Goal: Information Seeking & Learning: Learn about a topic

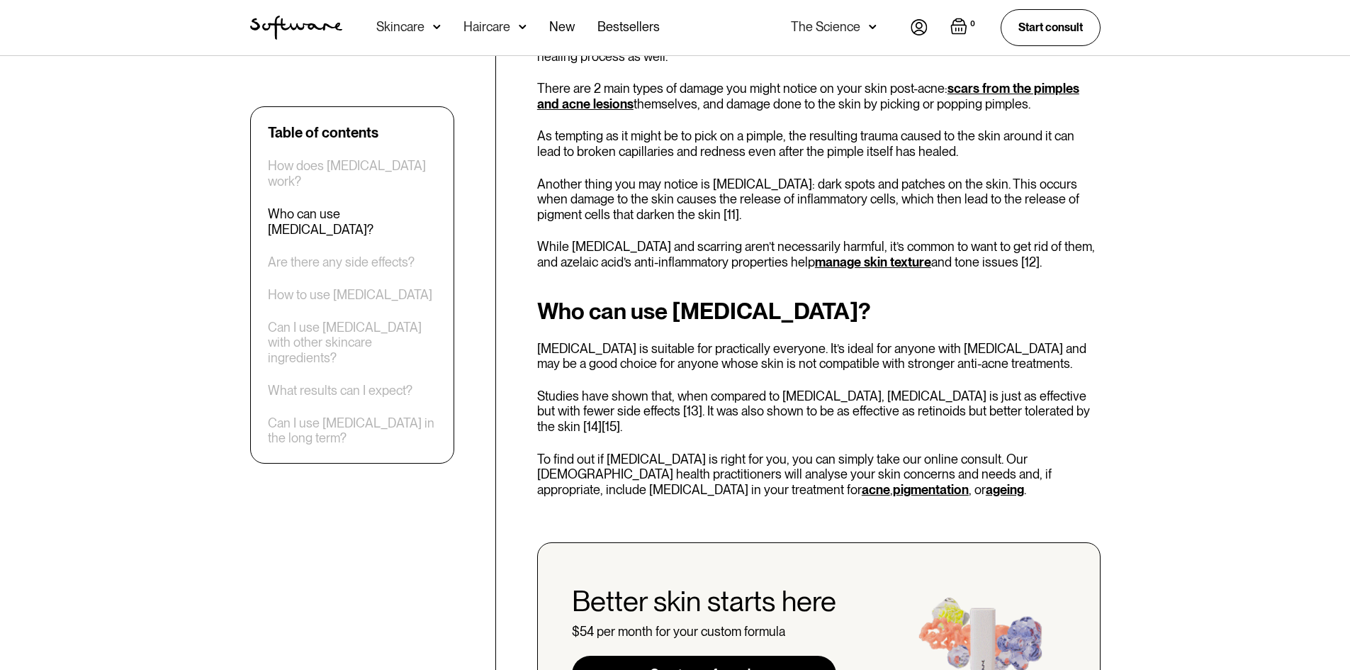
scroll to position [1630, 0]
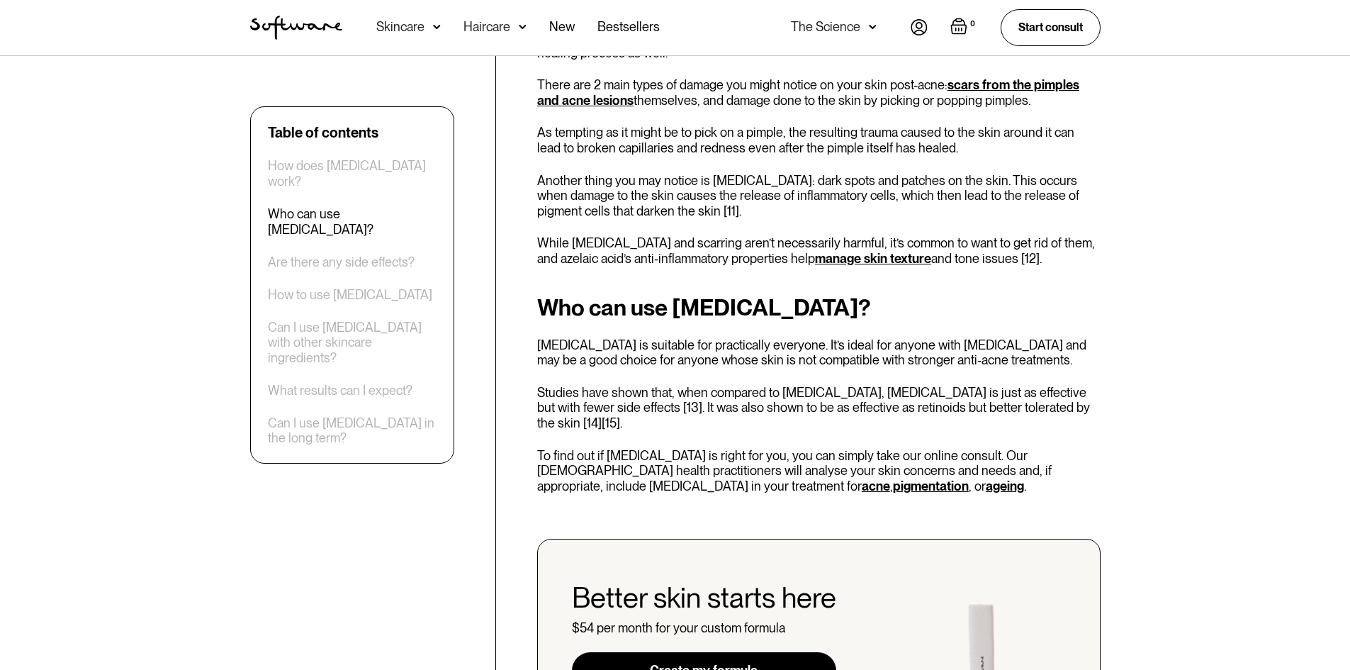
click at [986, 478] on link "ageing" at bounding box center [1005, 485] width 38 height 15
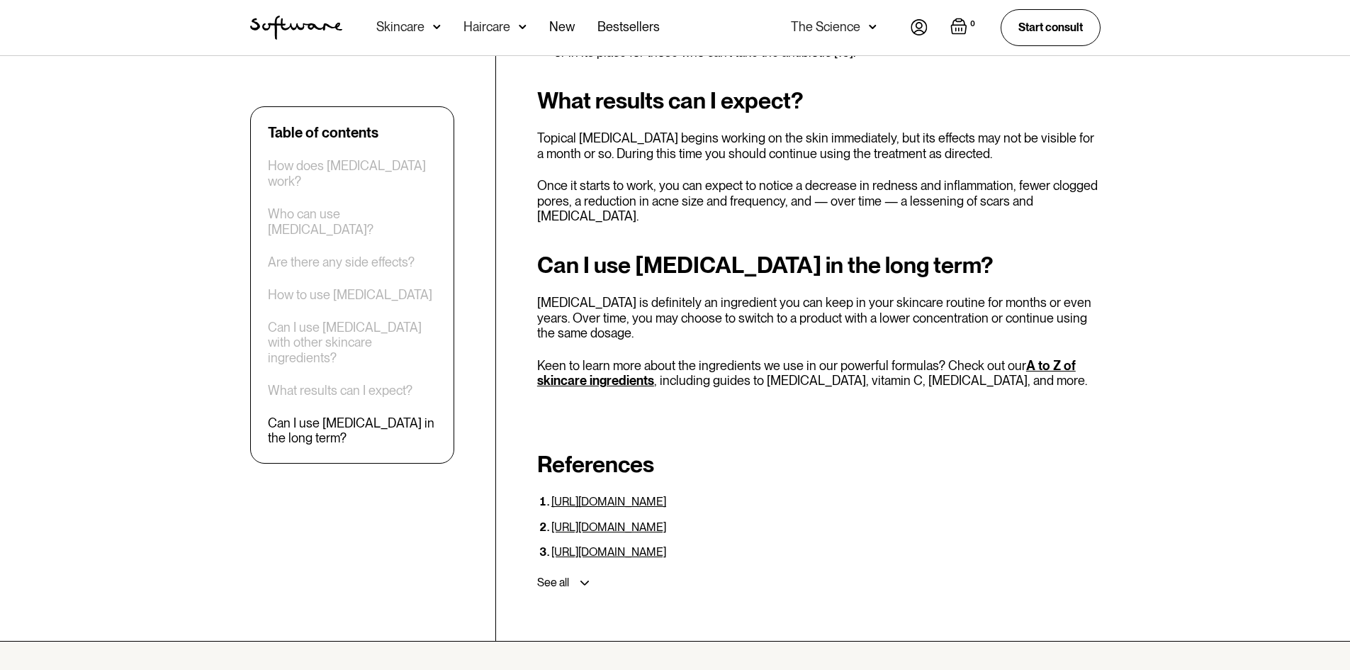
scroll to position [3473, 0]
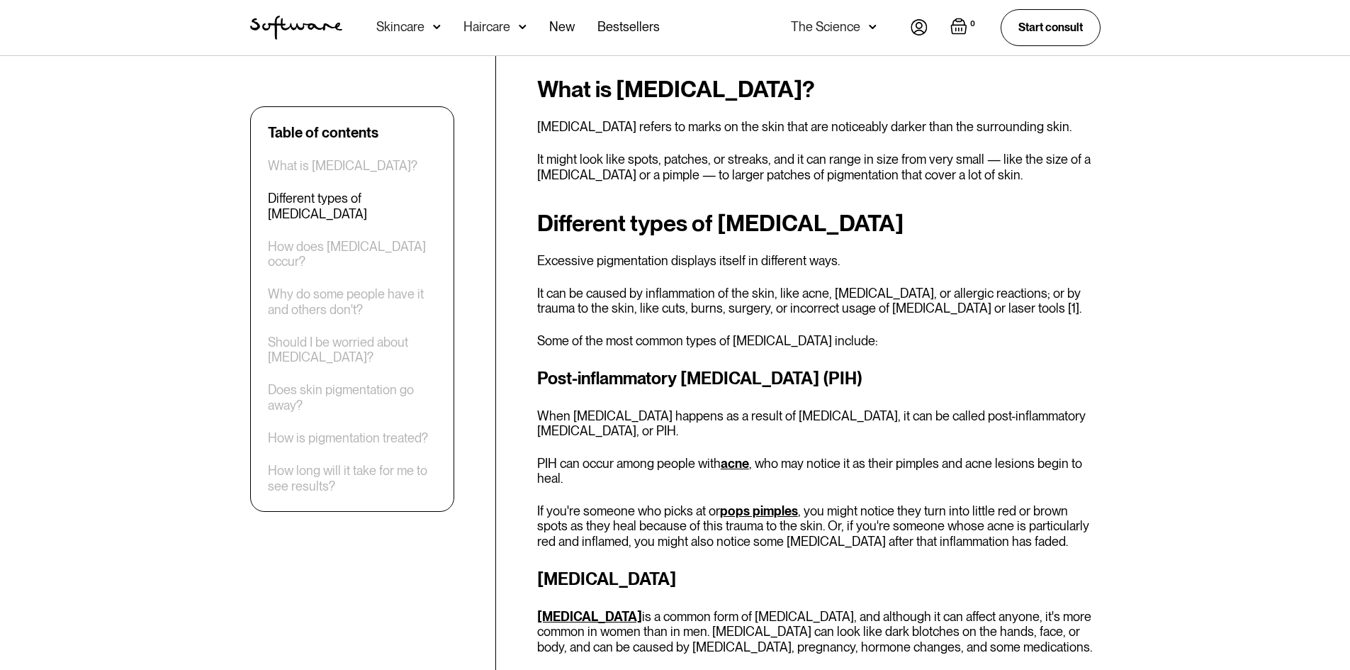
scroll to position [638, 0]
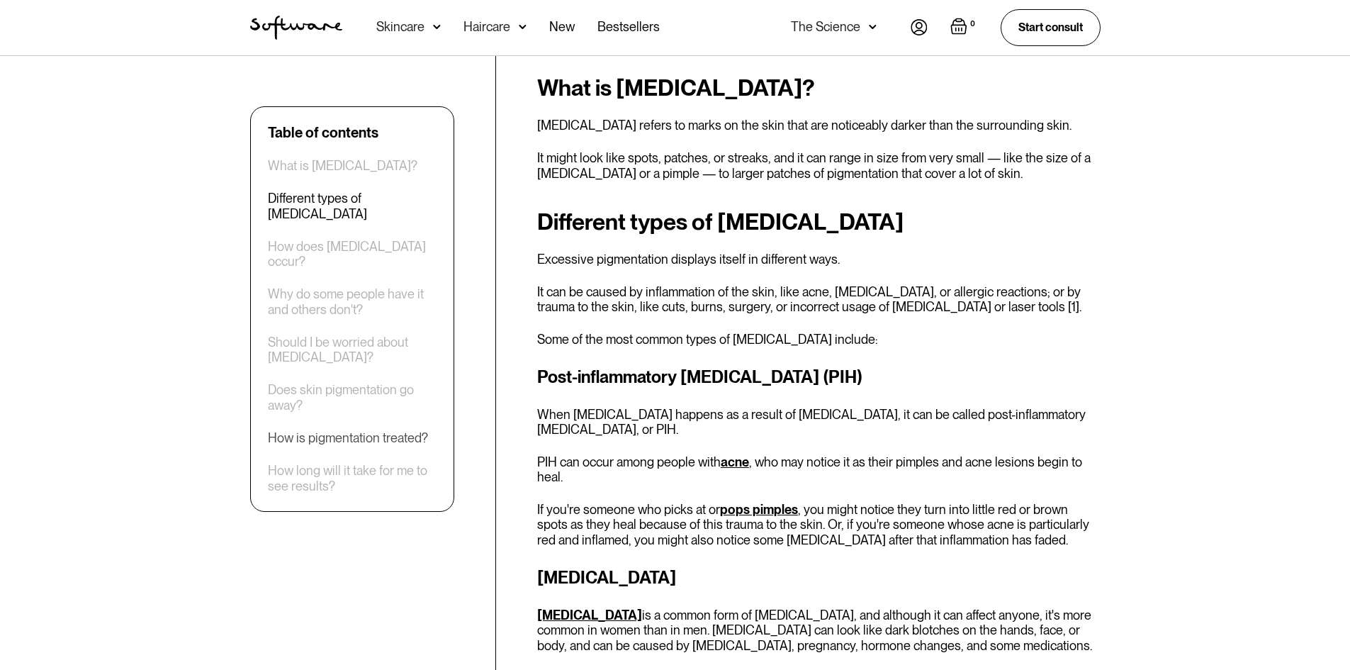
click at [398, 440] on div "How is pigmentation treated?" at bounding box center [348, 438] width 160 height 16
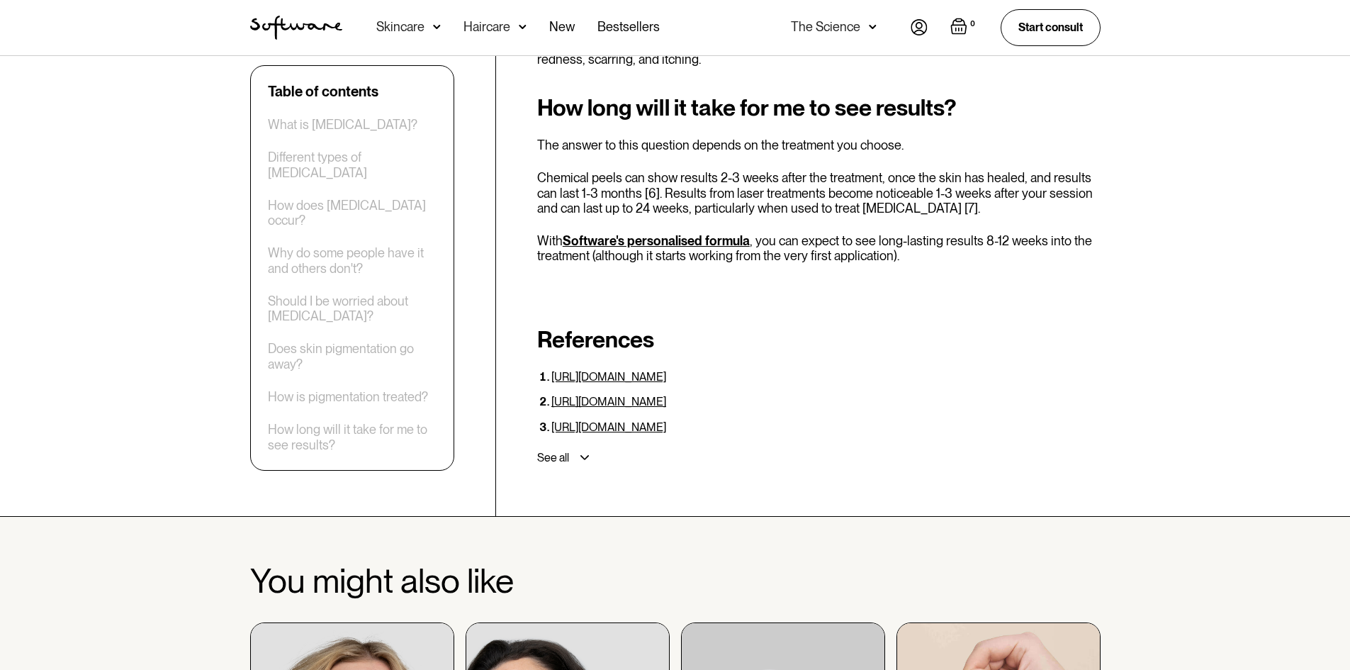
scroll to position [5109, 0]
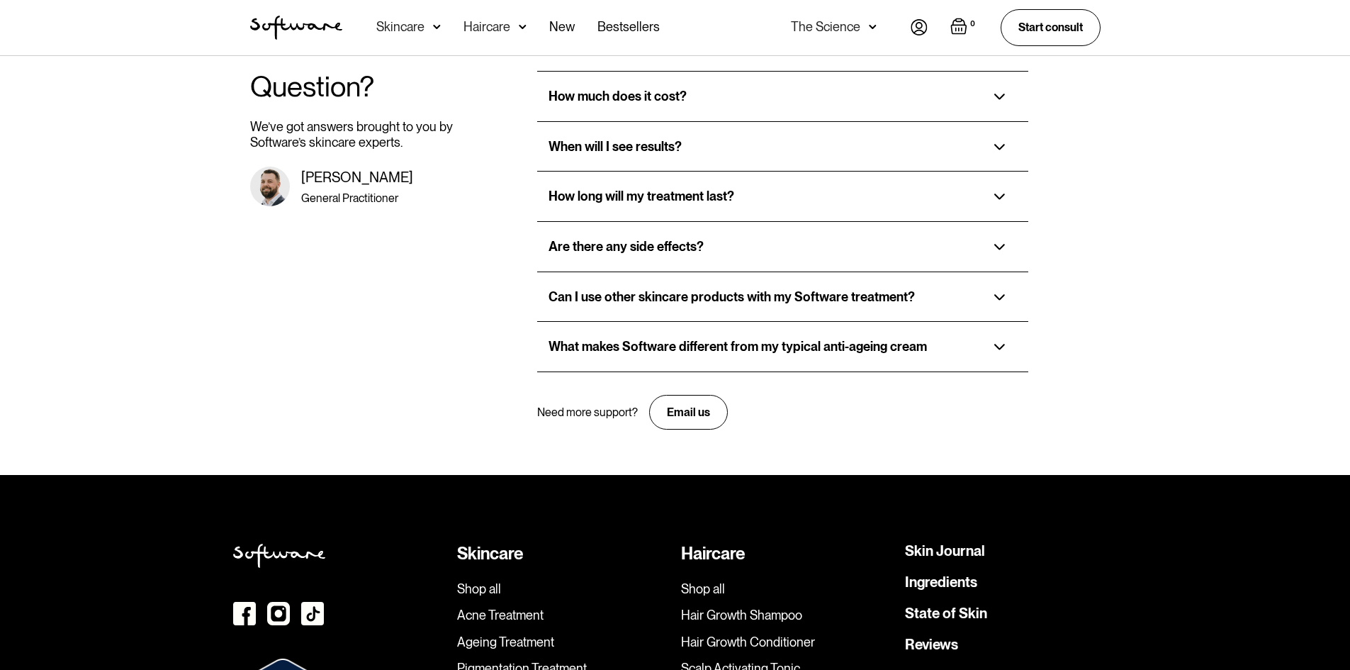
scroll to position [3203, 0]
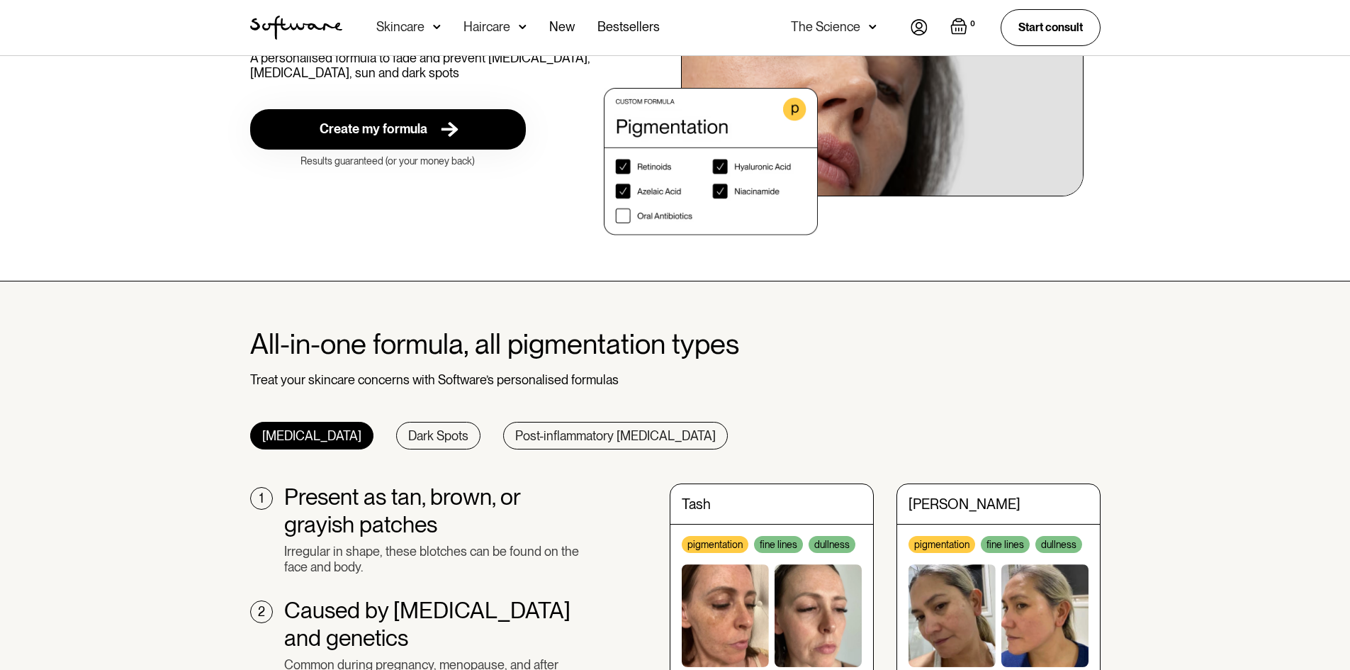
scroll to position [425, 0]
